Goal: Task Accomplishment & Management: Manage account settings

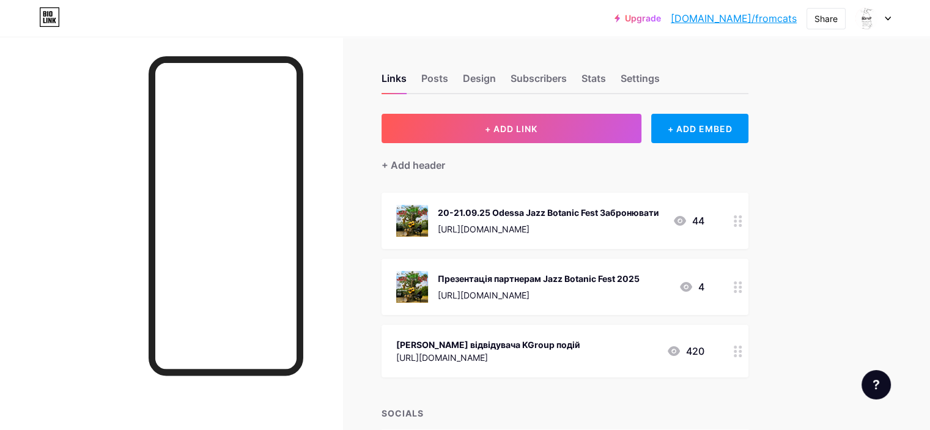
click at [639, 300] on div "[URL][DOMAIN_NAME]" at bounding box center [539, 294] width 202 height 13
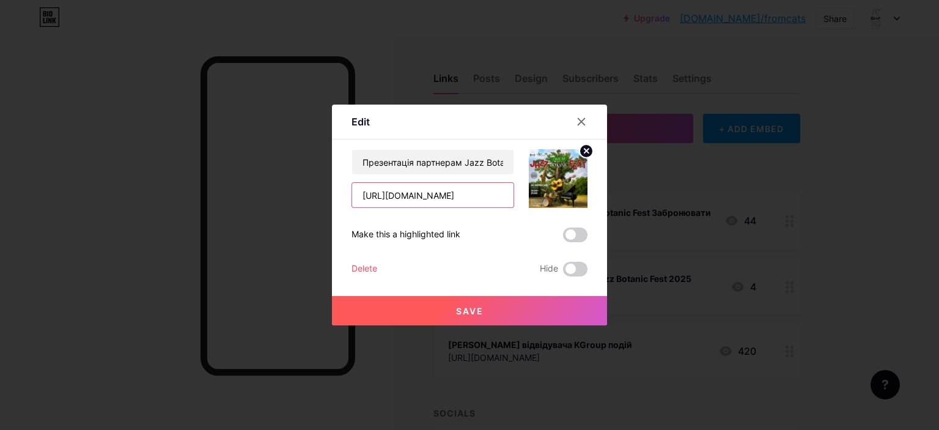
click at [451, 195] on input "[URL][DOMAIN_NAME]" at bounding box center [432, 195] width 161 height 24
drag, startPoint x: 354, startPoint y: 193, endPoint x: 565, endPoint y: 197, distance: 210.3
click at [565, 197] on div "Презентація партнерам Jazz Botanic Fest 2025 [URL][DOMAIN_NAME]" at bounding box center [469, 178] width 236 height 59
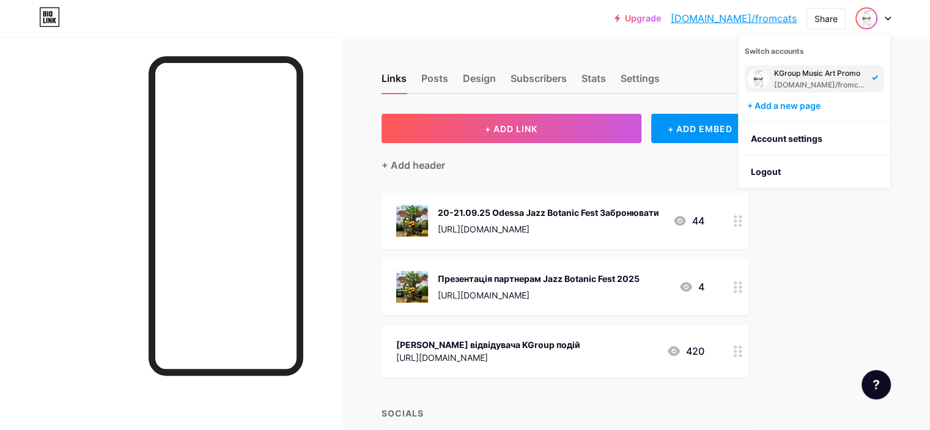
click at [742, 293] on icon at bounding box center [737, 287] width 9 height 12
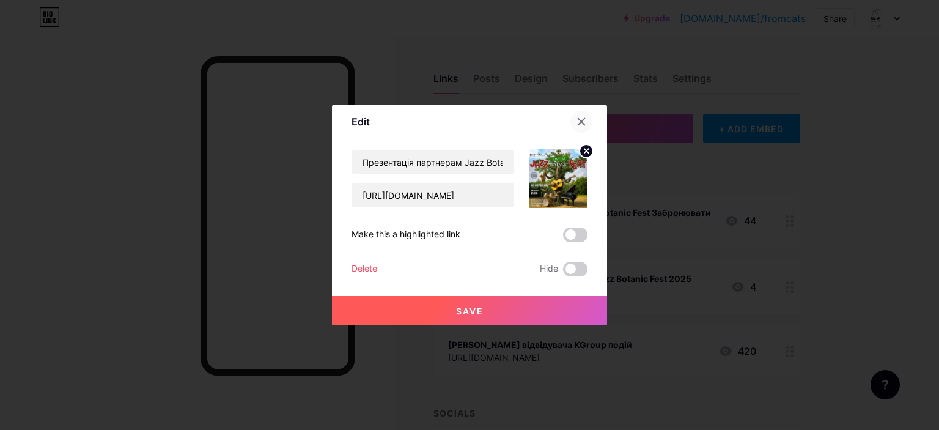
click at [583, 124] on icon at bounding box center [581, 122] width 7 height 7
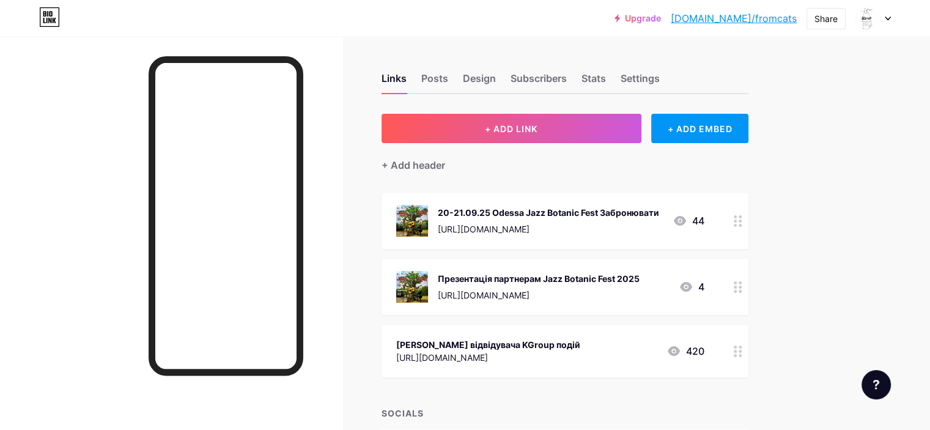
click at [742, 293] on icon at bounding box center [737, 287] width 9 height 12
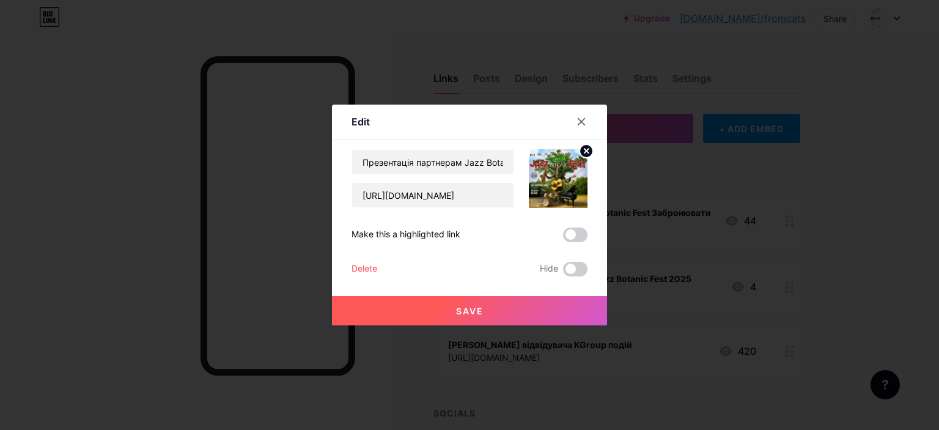
click at [355, 266] on div "Delete" at bounding box center [364, 269] width 26 height 15
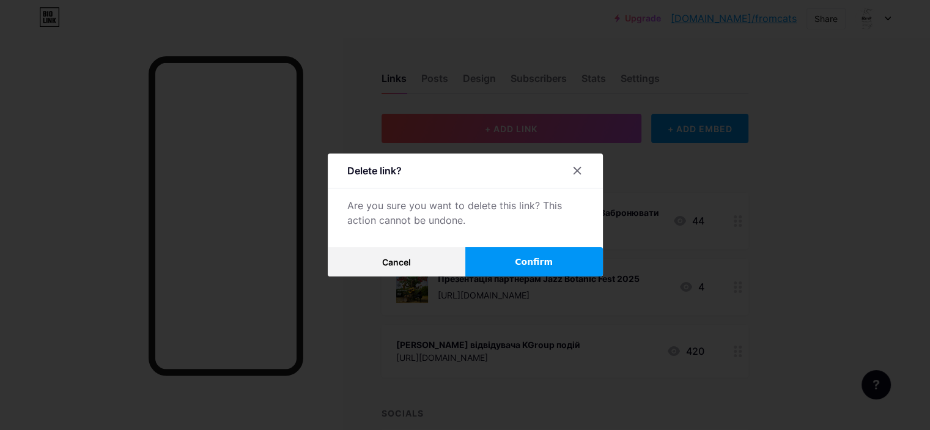
click at [506, 262] on button "Confirm" at bounding box center [534, 261] width 138 height 29
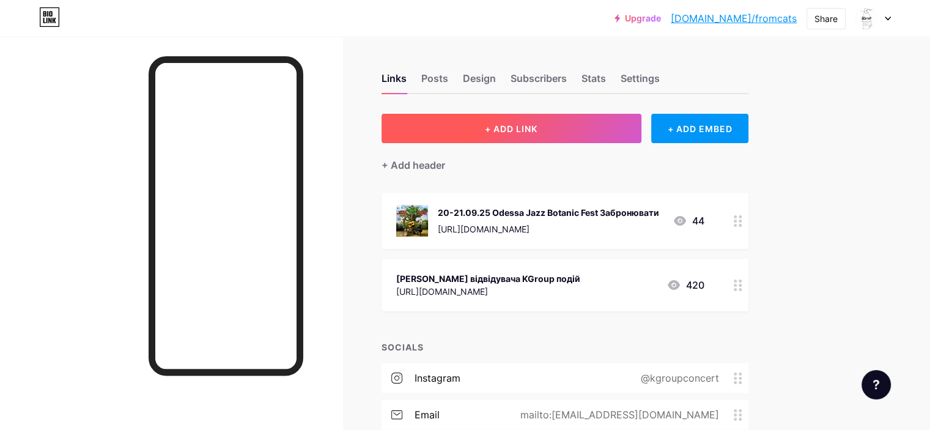
click at [537, 132] on span "+ ADD LINK" at bounding box center [511, 128] width 53 height 10
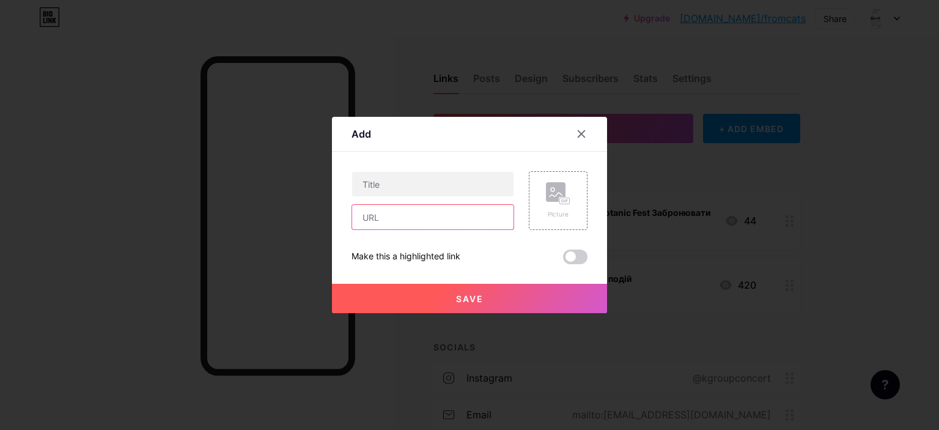
click at [377, 220] on input "text" at bounding box center [432, 217] width 161 height 24
paste input "https://drive.google.com/file/d/1MFBE_c2knLW3CRbaY1bc1hQRzw5RthBN/view"
type input "https://drive.google.com/file/d/1MFBE_c2knLW3CRbaY1bc1hQRzw5RthBN/view"
click at [565, 210] on div "Picture" at bounding box center [558, 214] width 24 height 9
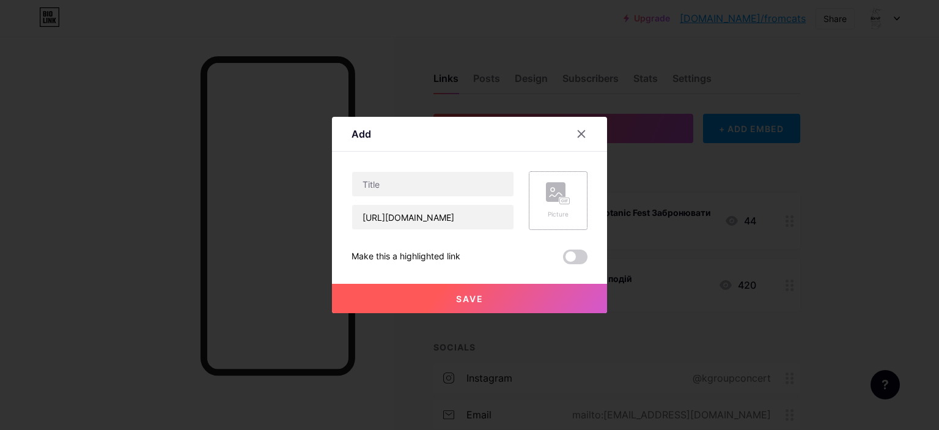
scroll to position [0, 0]
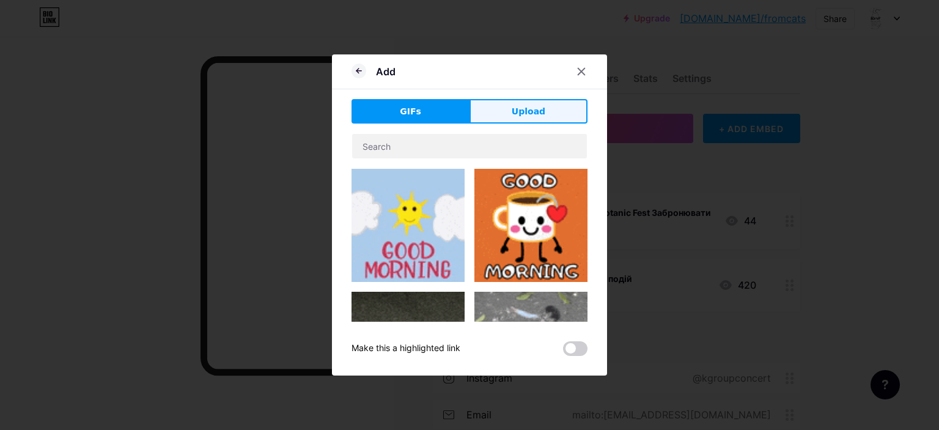
click at [529, 111] on span "Upload" at bounding box center [529, 111] width 34 height 13
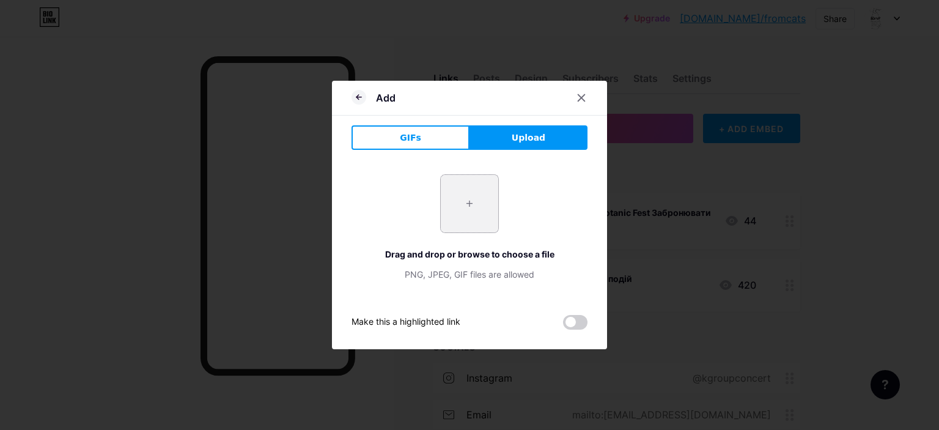
click at [471, 208] on input "file" at bounding box center [469, 203] width 57 height 57
type input "C:\fakepath\20 _21 New Odessa Jazz Botanic Fest 2025.png"
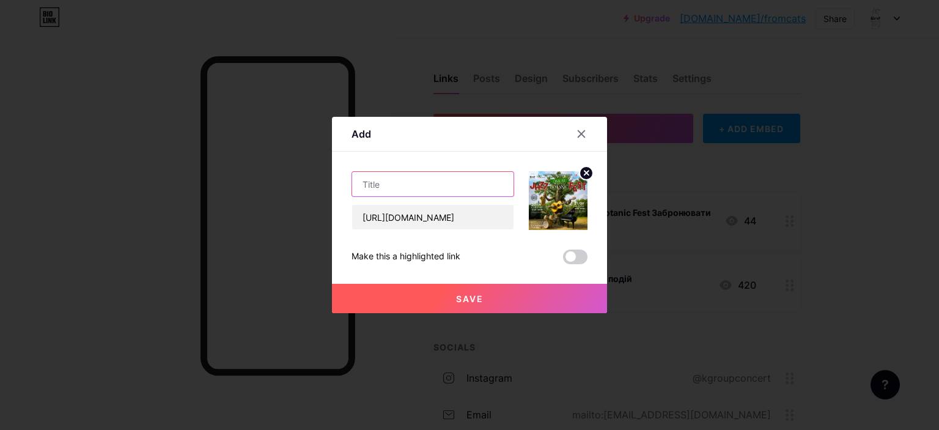
click at [418, 190] on input "text" at bounding box center [432, 184] width 161 height 24
type input "Партнерам Jazz Botanic Fest 2025"
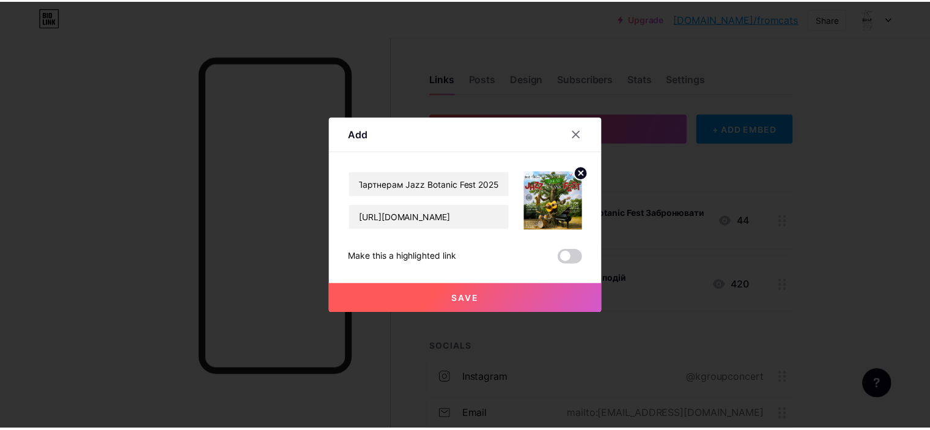
scroll to position [0, 0]
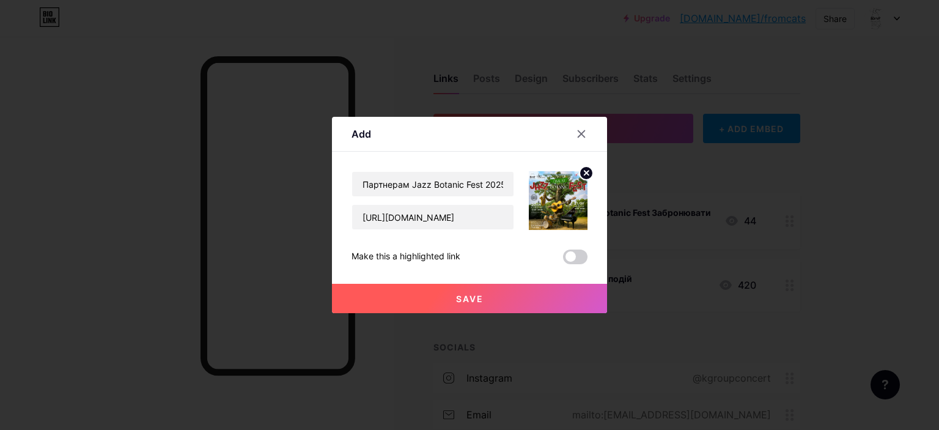
click at [475, 293] on span "Save" at bounding box center [470, 298] width 28 height 10
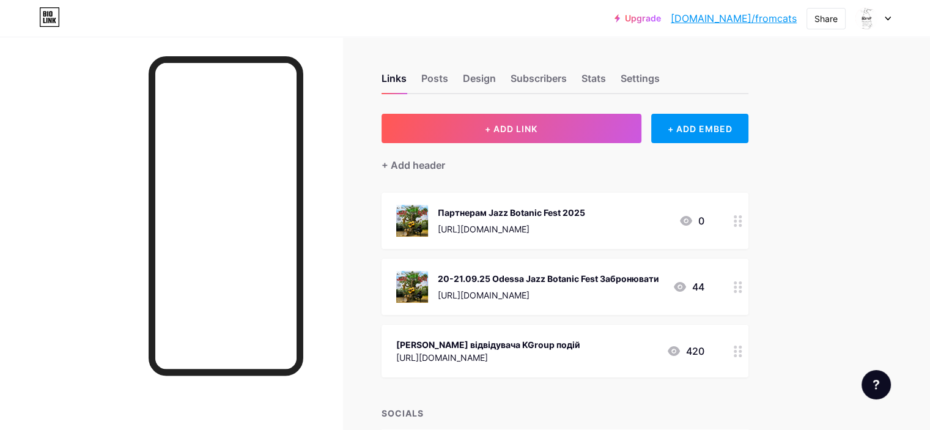
drag, startPoint x: 666, startPoint y: 274, endPoint x: 661, endPoint y: 267, distance: 8.0
click at [661, 267] on div "20-21.09.25 Odessa Jazz Botanic Fest Забронювати https://docs.google.com/forms/…" at bounding box center [564, 287] width 367 height 56
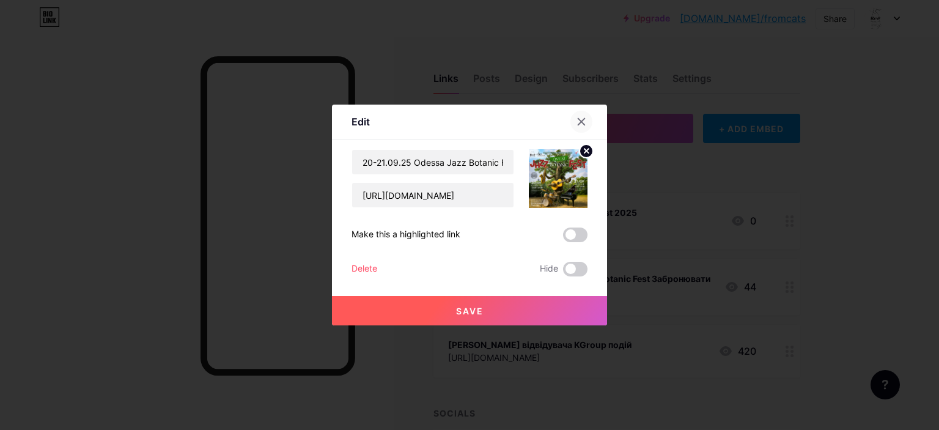
click at [582, 123] on icon at bounding box center [581, 122] width 10 height 10
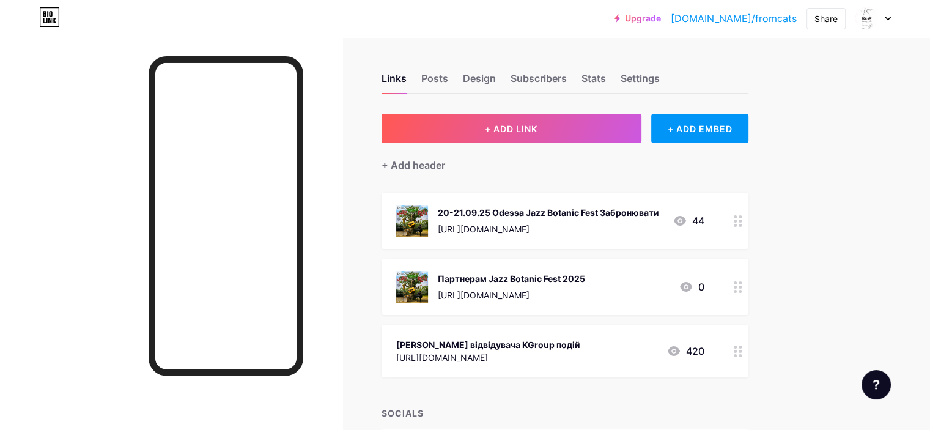
click at [868, 266] on div "Upgrade bio.link/fromca... bio.link/fromcats Share Switch accounts KGroup Music…" at bounding box center [465, 351] width 930 height 703
click at [496, 82] on div "Design" at bounding box center [479, 82] width 33 height 22
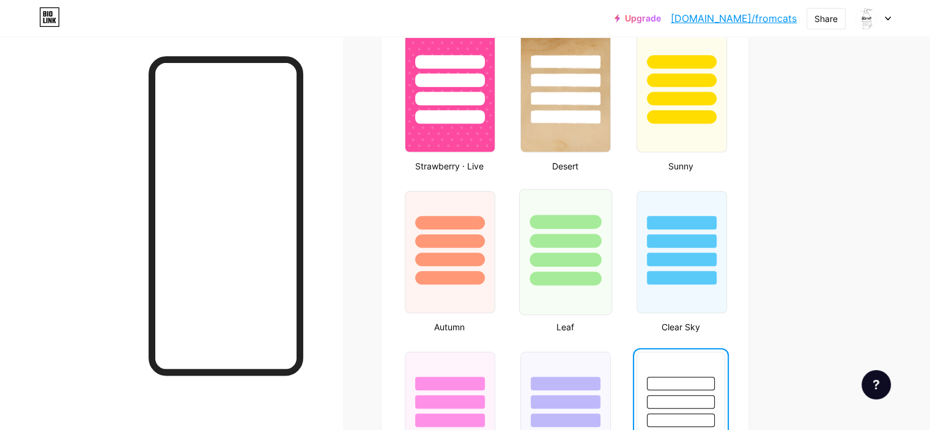
scroll to position [672, 0]
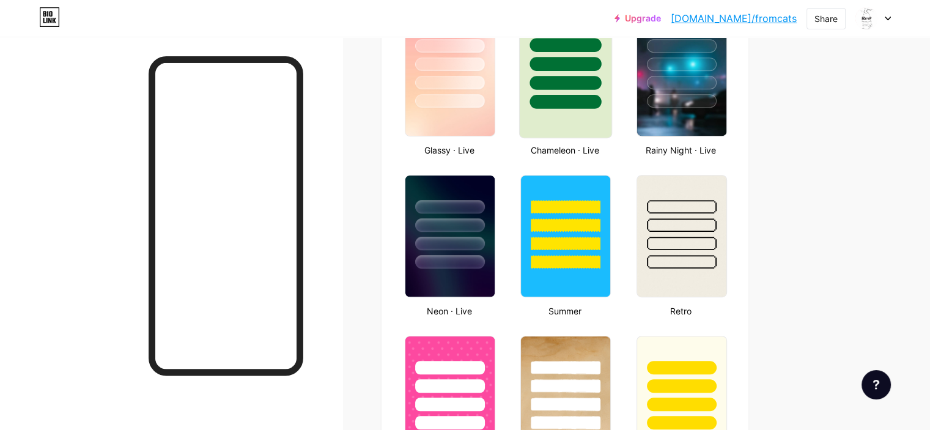
click at [612, 117] on div at bounding box center [565, 75] width 93 height 126
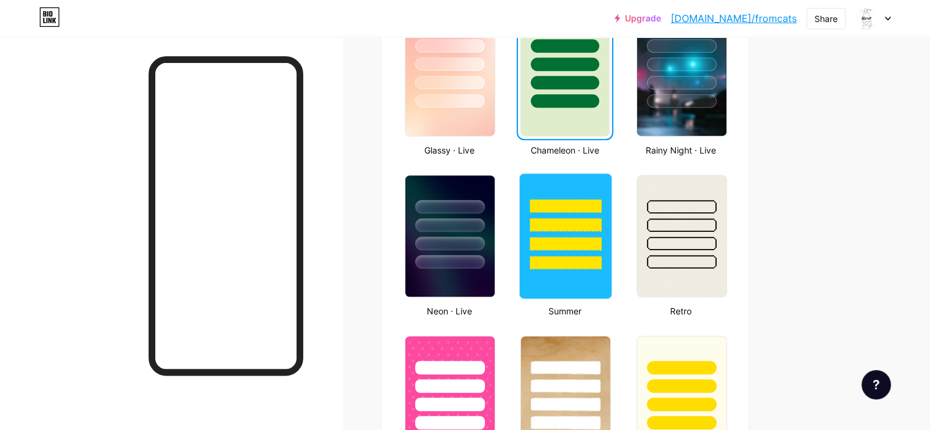
click at [601, 206] on div at bounding box center [566, 206] width 72 height 14
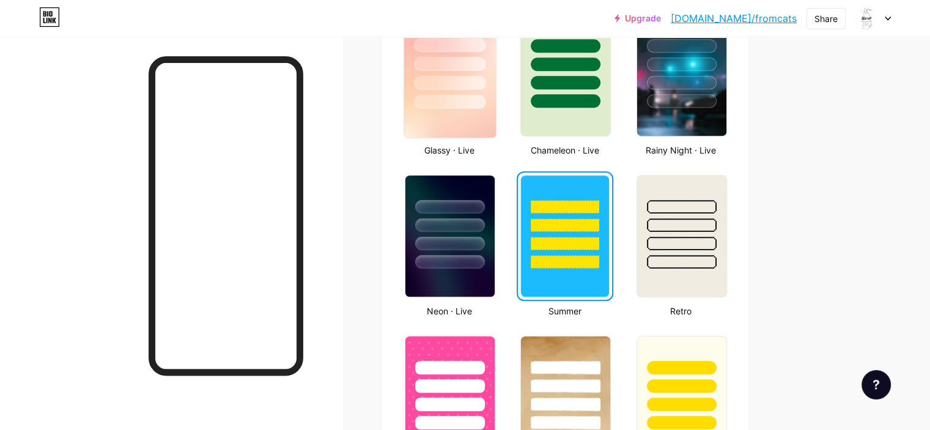
click at [496, 107] on img at bounding box center [450, 75] width 92 height 125
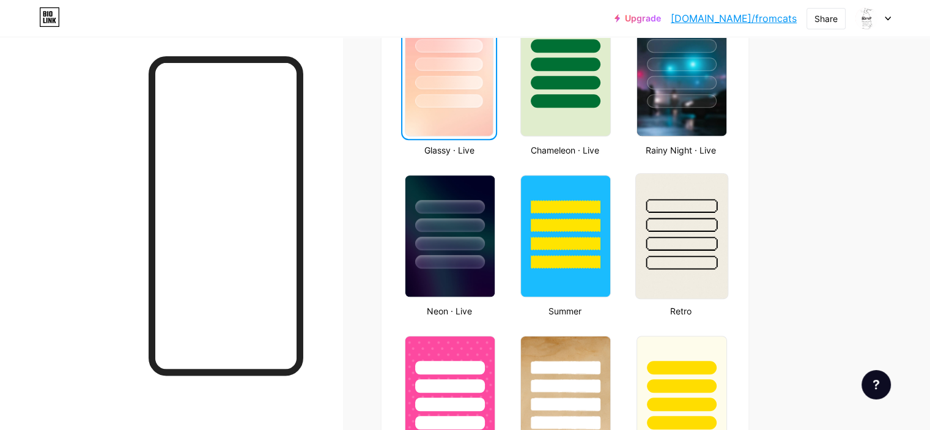
click at [716, 229] on div at bounding box center [681, 225] width 72 height 14
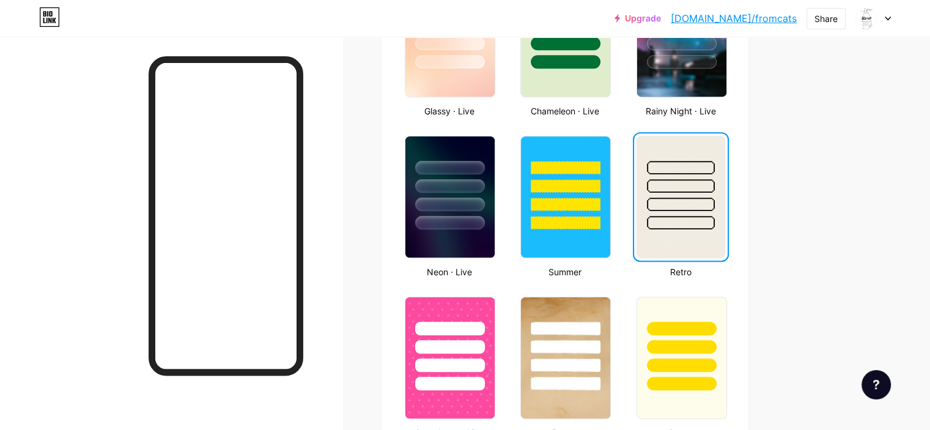
scroll to position [733, 0]
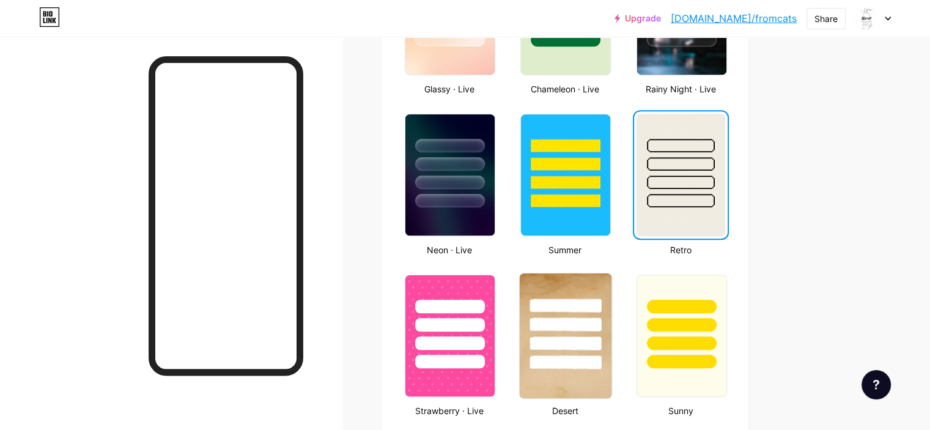
click at [611, 328] on div at bounding box center [566, 321] width 92 height 96
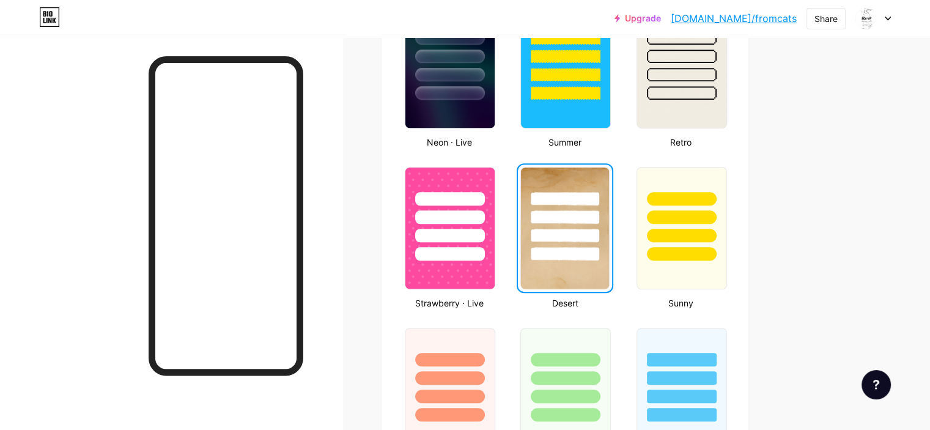
scroll to position [856, 0]
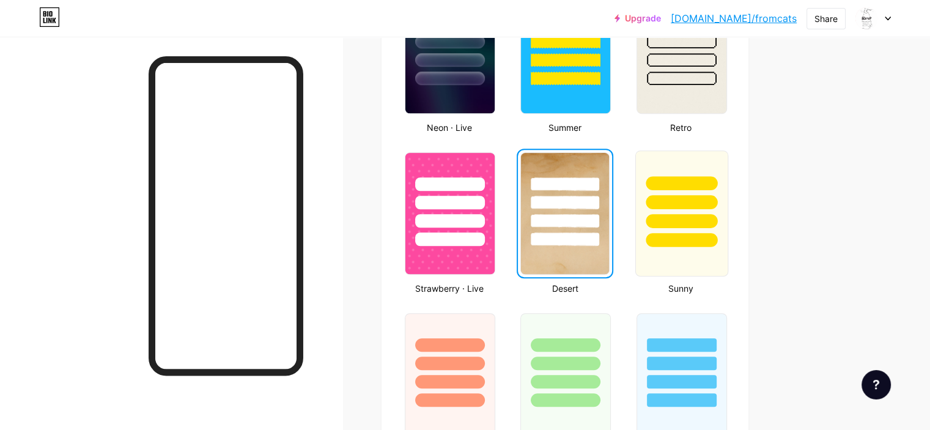
click at [727, 248] on div at bounding box center [680, 213] width 93 height 126
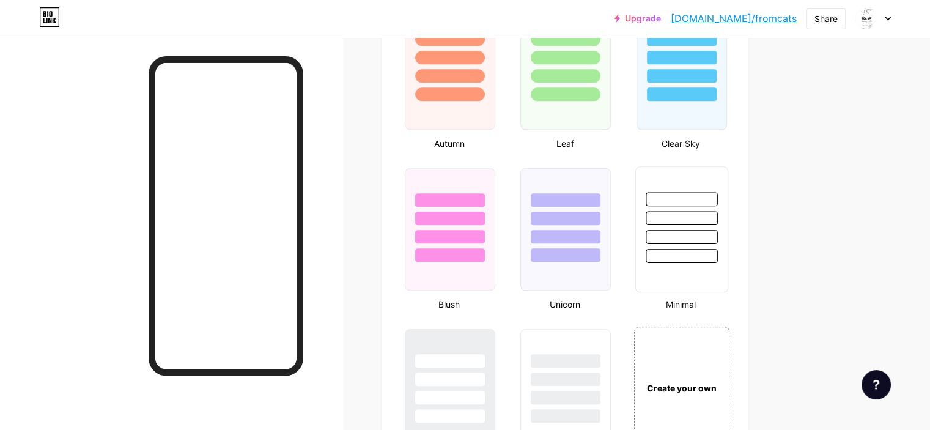
scroll to position [1222, 0]
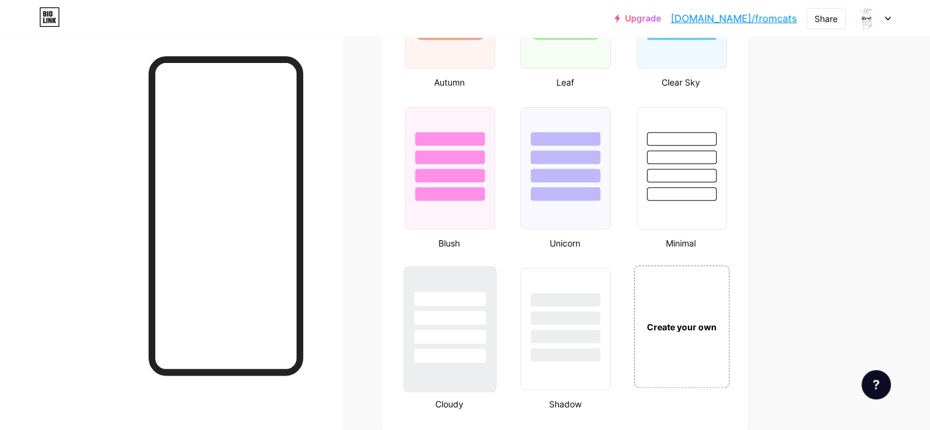
click at [485, 329] on div at bounding box center [450, 336] width 72 height 14
click at [594, 320] on div at bounding box center [566, 317] width 72 height 14
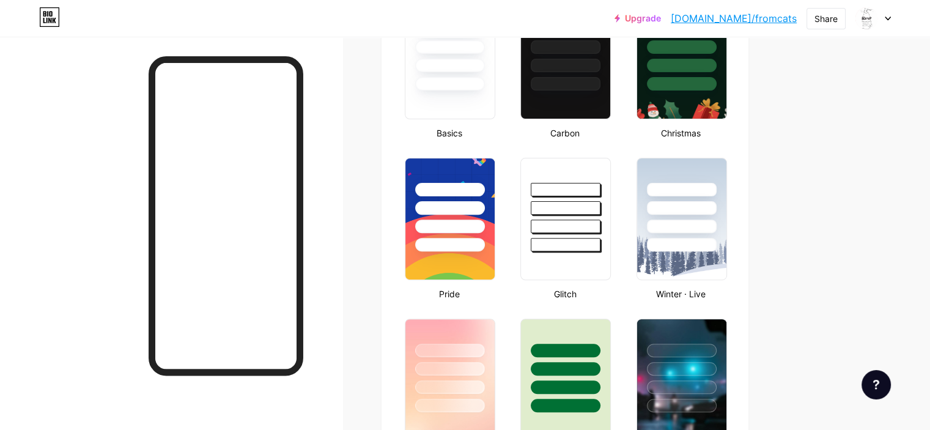
scroll to position [369, 0]
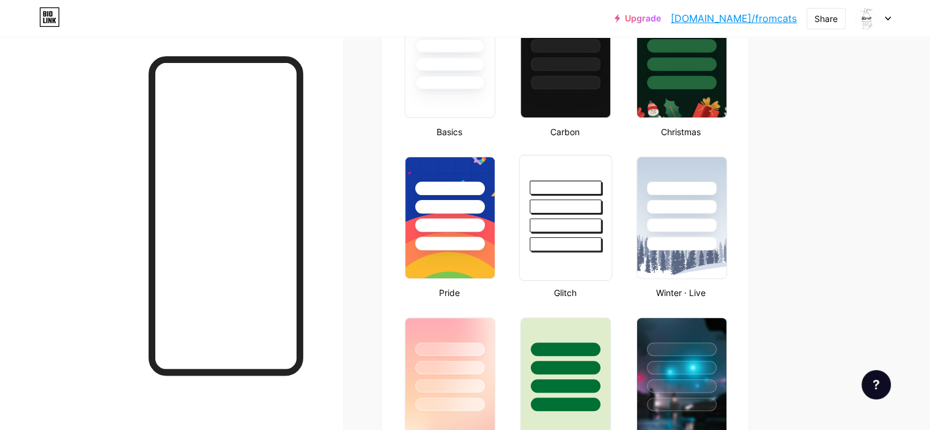
click at [611, 232] on div at bounding box center [566, 203] width 92 height 96
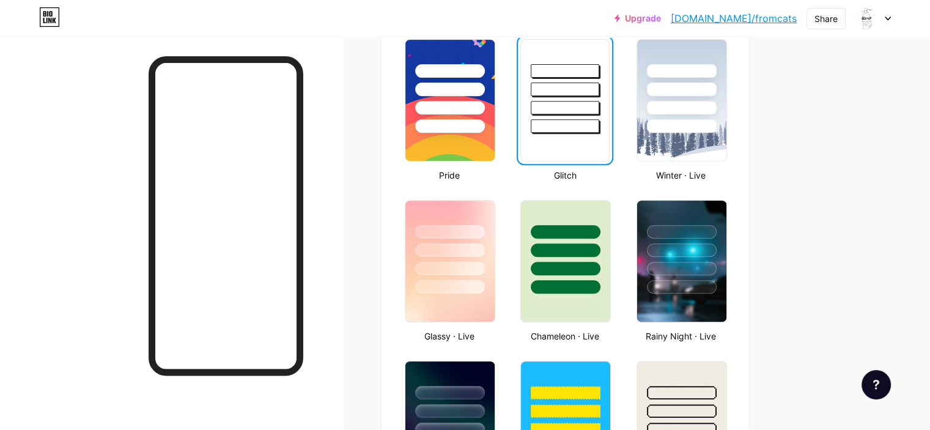
scroll to position [491, 0]
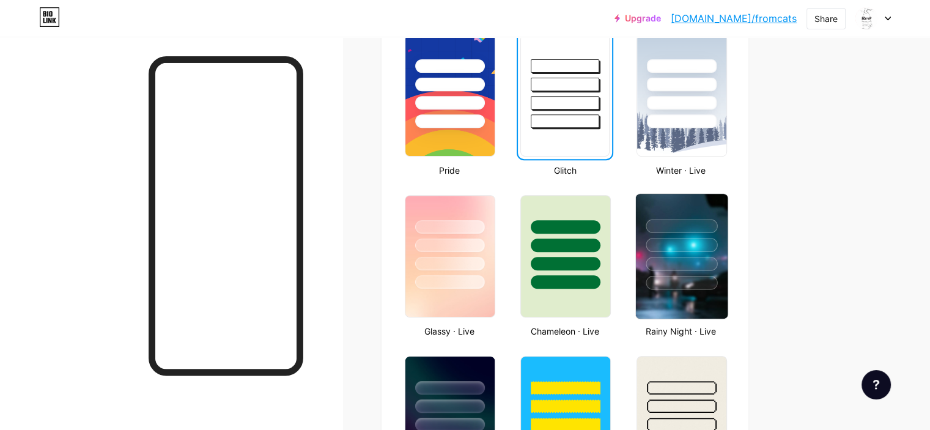
click at [710, 257] on div at bounding box center [681, 264] width 72 height 14
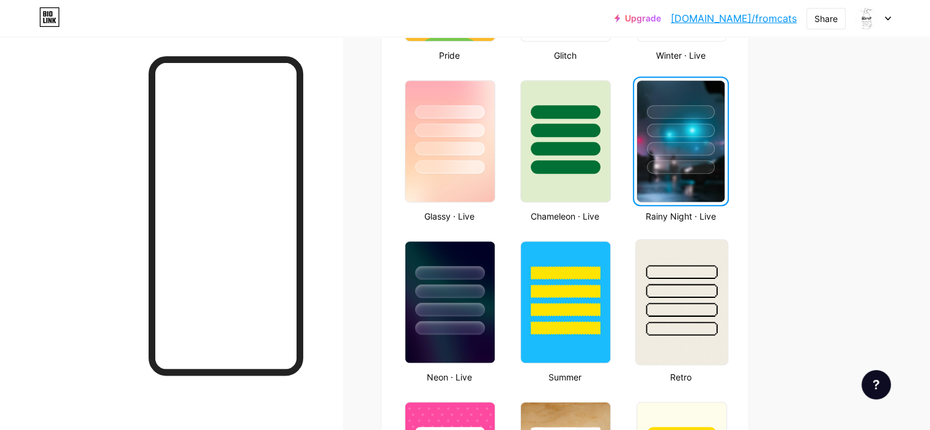
scroll to position [614, 0]
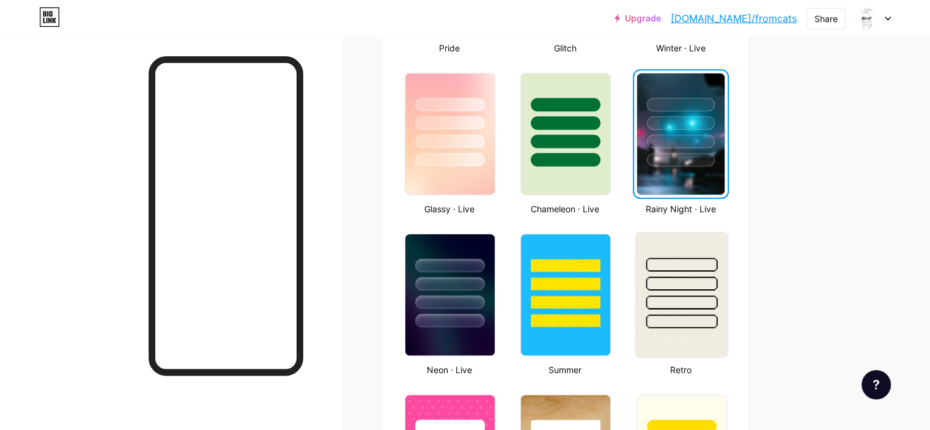
click at [717, 277] on div at bounding box center [681, 283] width 72 height 14
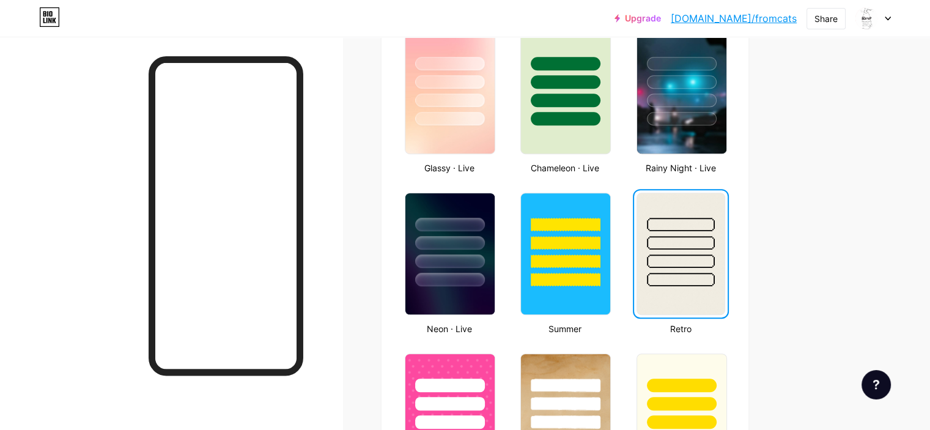
scroll to position [736, 0]
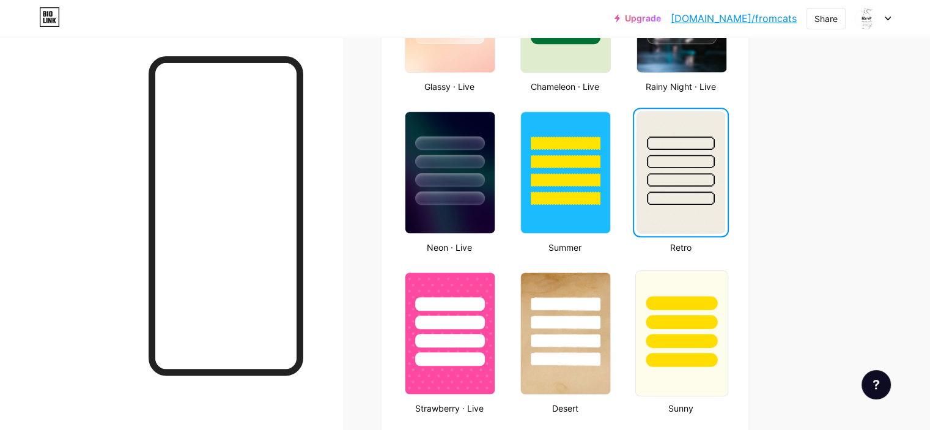
click at [721, 284] on div at bounding box center [681, 319] width 92 height 96
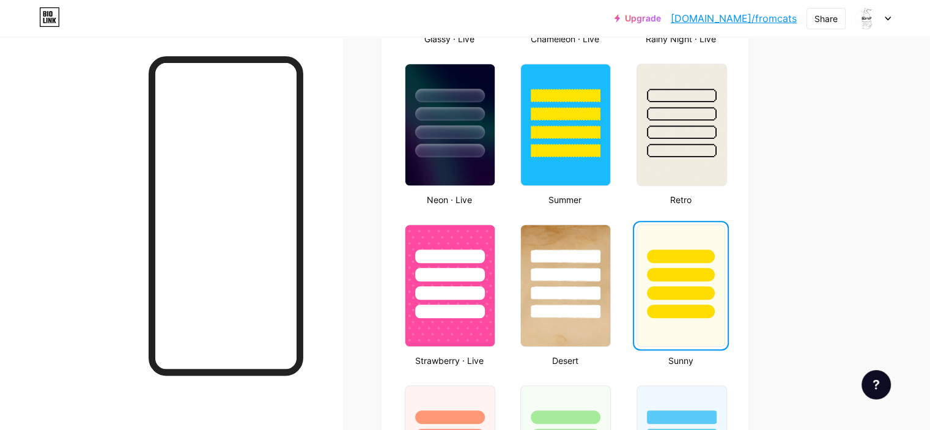
scroll to position [858, 0]
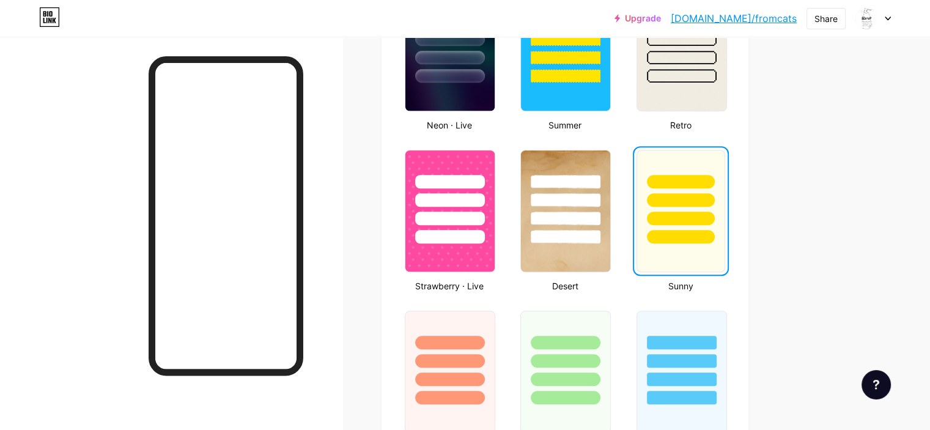
click at [799, 262] on div "Links Posts Design Subscribers Stats Settings Profile KGroup Music Art Promo 📞+…" at bounding box center [399, 200] width 799 height 2043
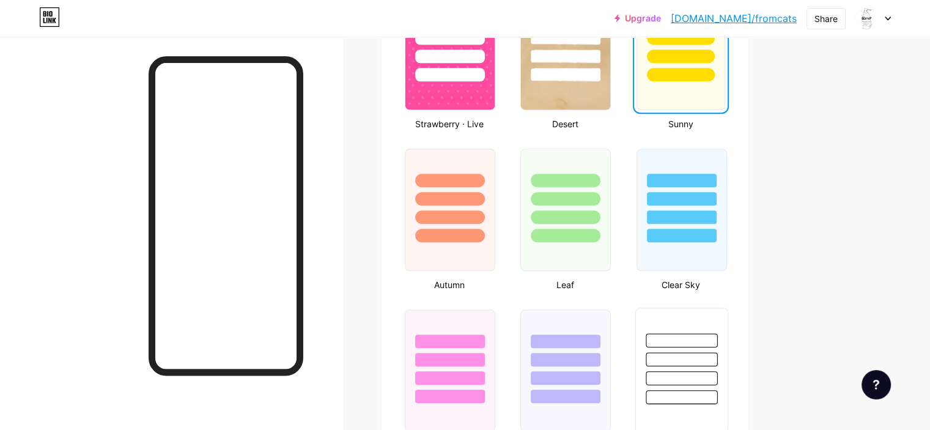
scroll to position [1041, 0]
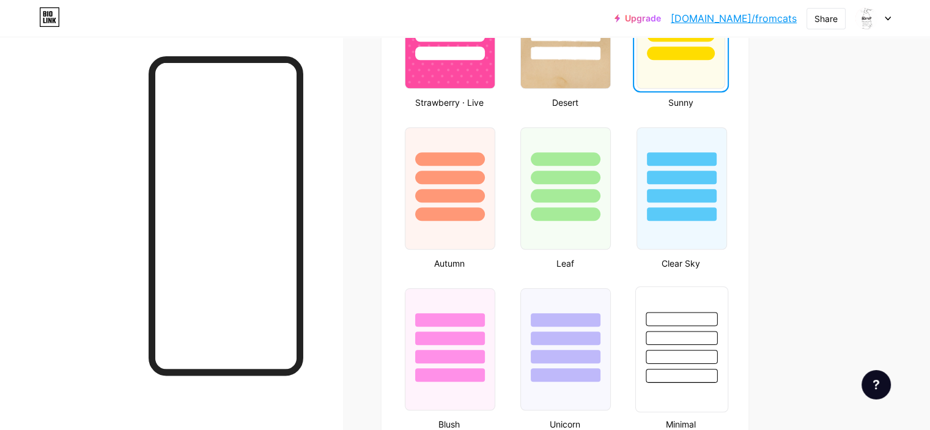
click at [717, 315] on div at bounding box center [681, 319] width 72 height 14
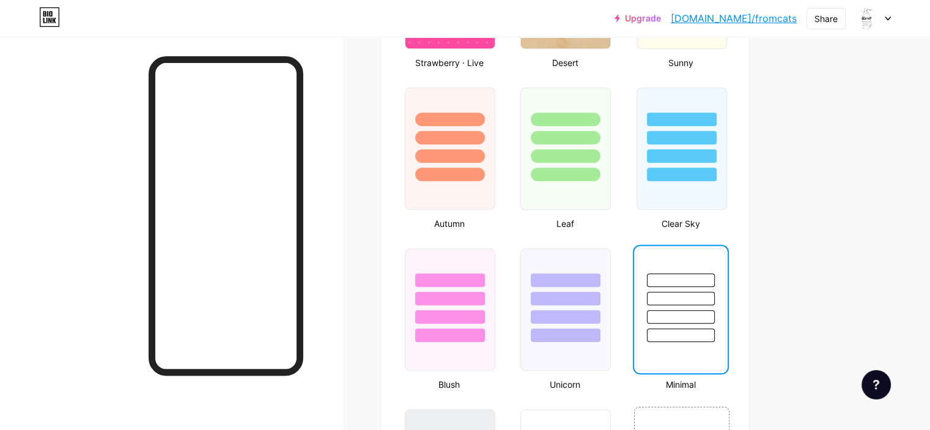
scroll to position [1103, 0]
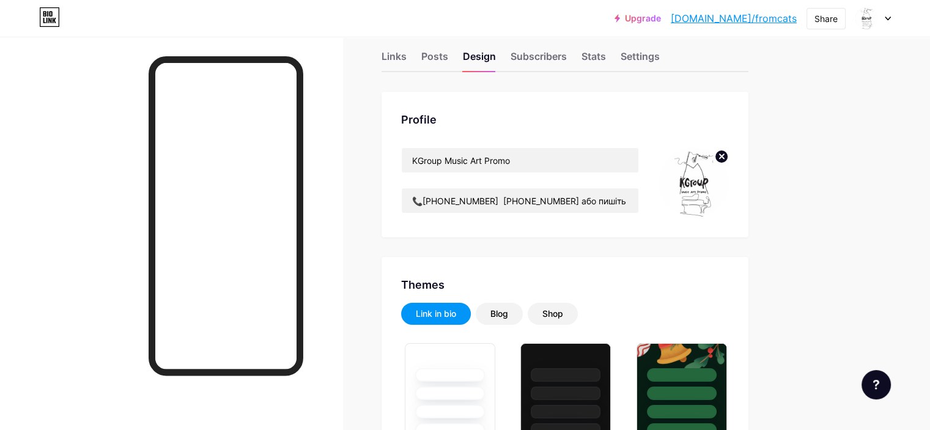
scroll to position [0, 0]
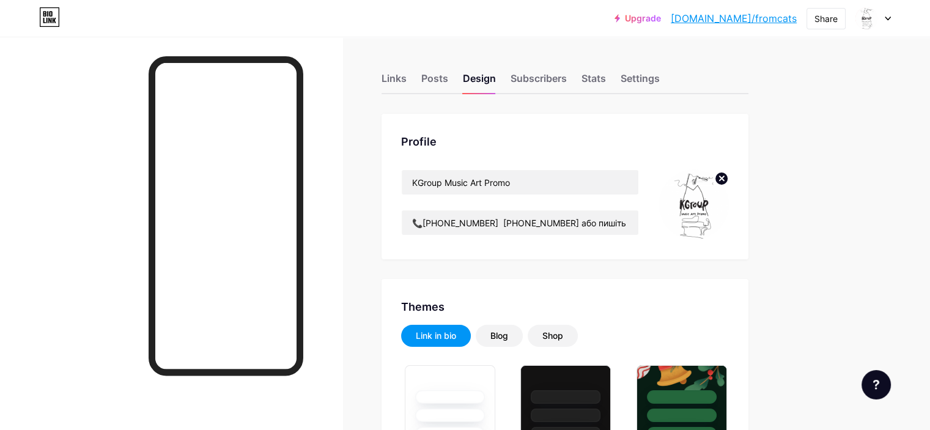
click at [890, 18] on icon at bounding box center [887, 19] width 6 height 4
